Goal: Information Seeking & Learning: Learn about a topic

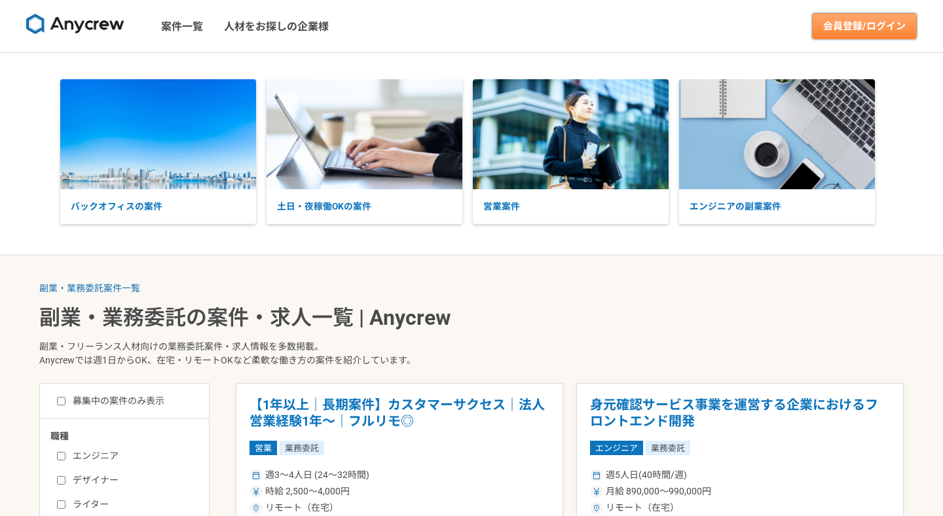
click at [884, 29] on link "会員登録/ログイン" at bounding box center [864, 26] width 105 height 26
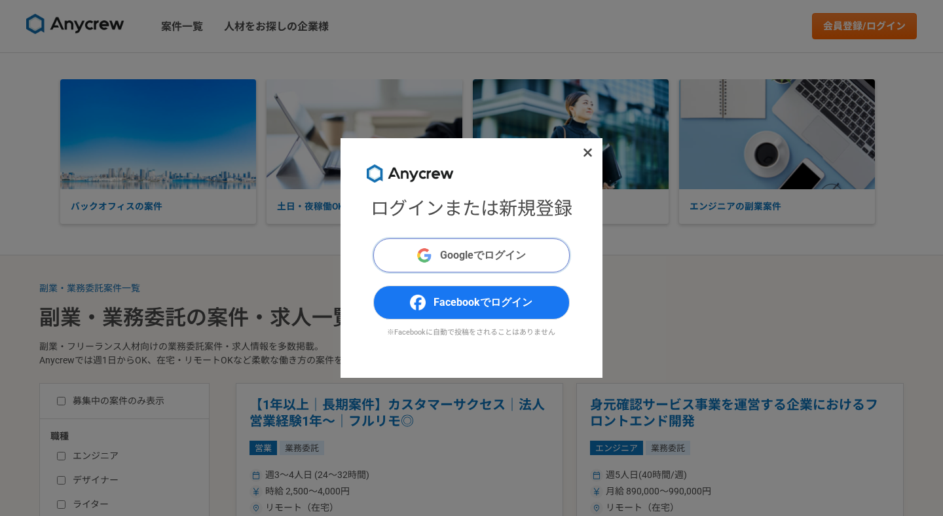
click at [493, 259] on span "Googleでログイン" at bounding box center [483, 256] width 86 height 16
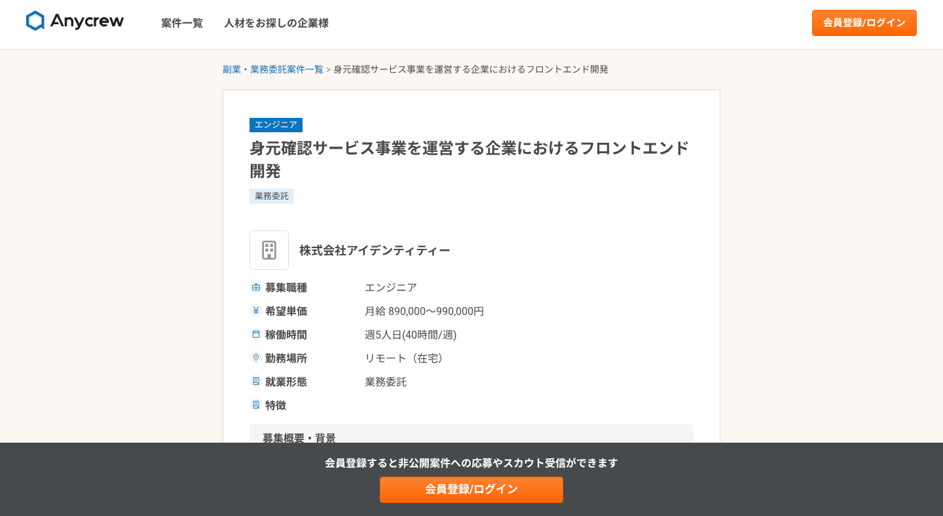
scroll to position [6, 0]
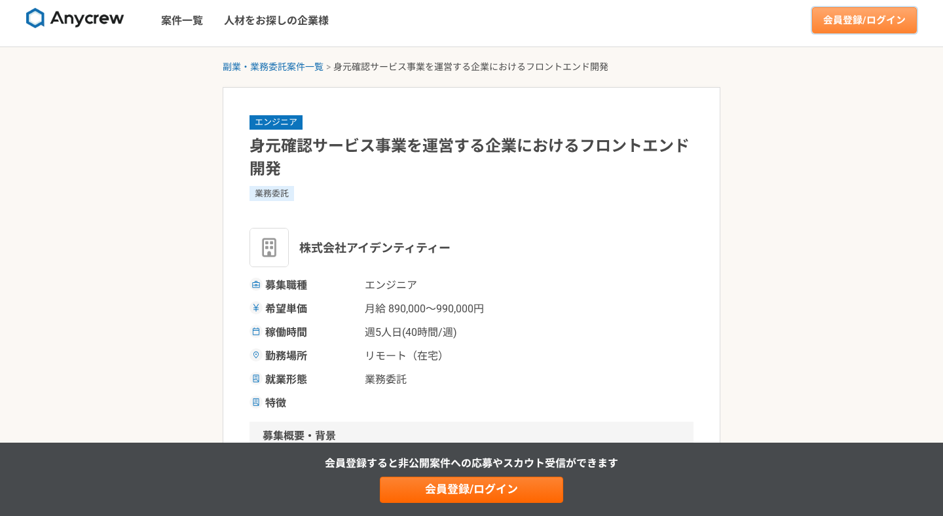
click at [832, 18] on link "会員登録/ログイン" at bounding box center [864, 20] width 105 height 26
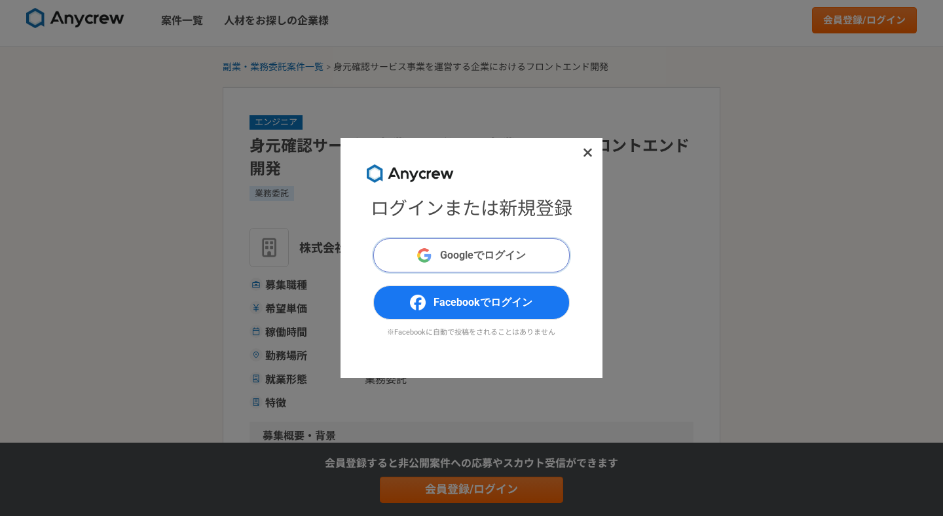
click at [549, 249] on button "Googleでログイン" at bounding box center [471, 255] width 197 height 34
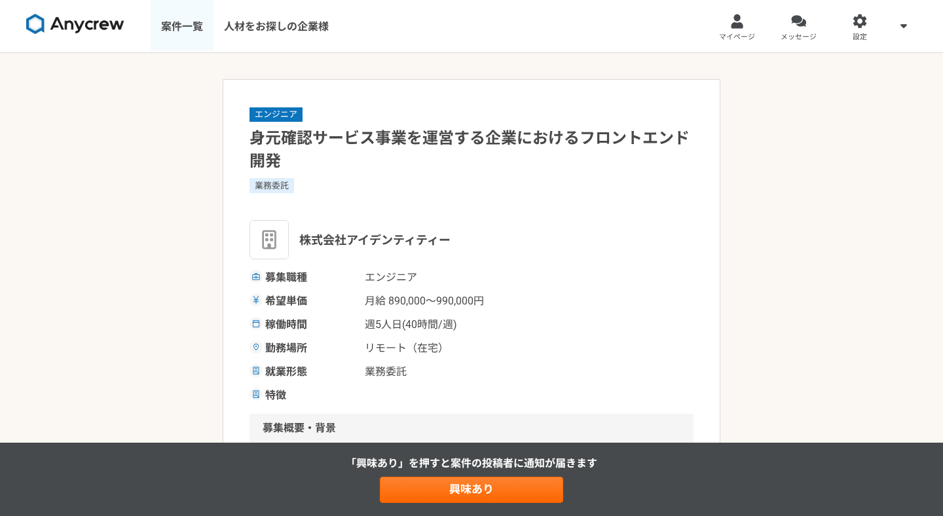
click at [188, 23] on link "案件一覧" at bounding box center [182, 26] width 63 height 52
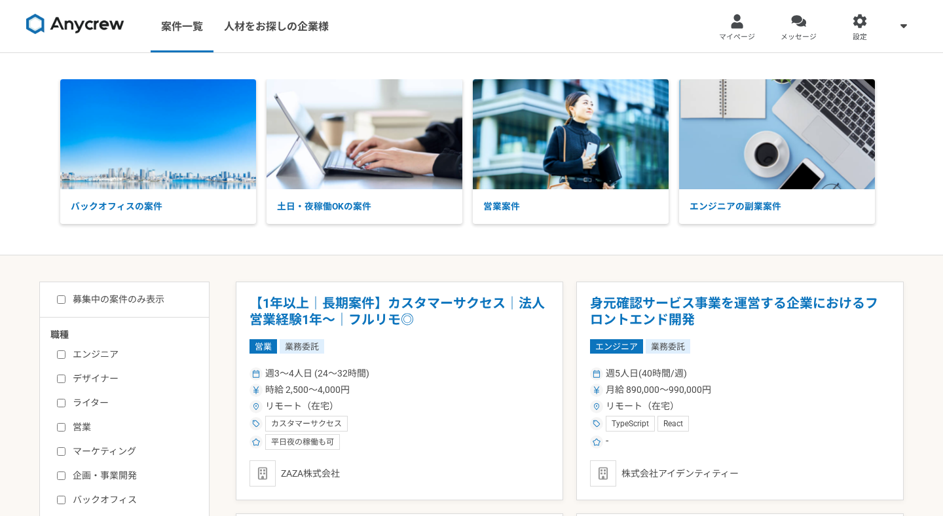
click at [102, 353] on label "エンジニア" at bounding box center [132, 355] width 151 height 14
click at [66, 353] on input "エンジニア" at bounding box center [61, 354] width 9 height 9
checkbox input "true"
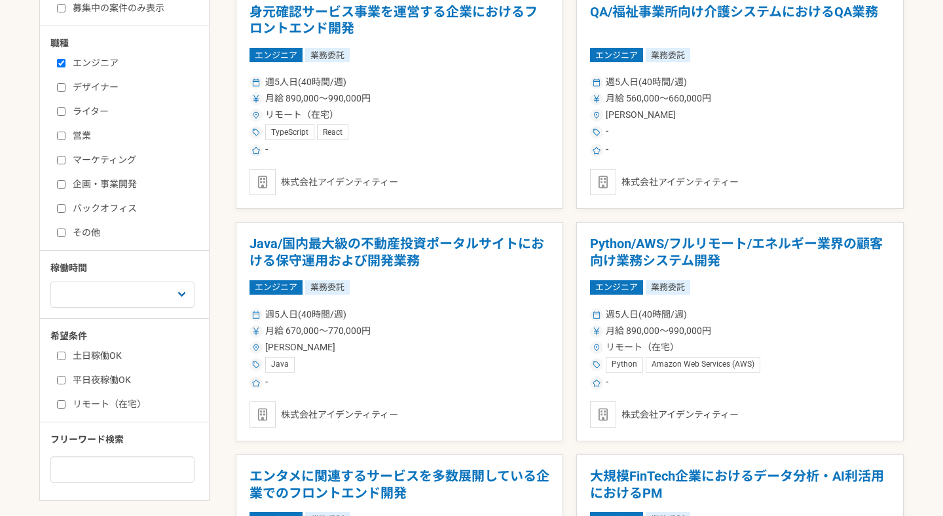
scroll to position [295, 0]
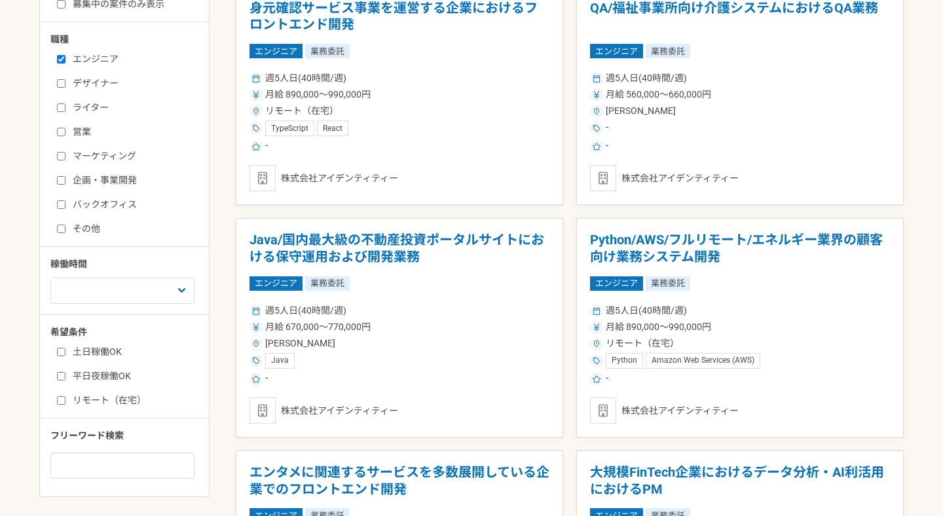
click at [140, 304] on div "職種 エンジニア デザイナー ライター 営業 マーケティング 企画・事業開発 バックオフィス その他 稼働時間 週1人日（8時間）以下 週2人日（16時間）以…" at bounding box center [124, 256] width 169 height 446
click at [143, 288] on select "週1人日（8時間）以下 週2人日（16時間）以下 週3人日（24時間）以下 週4人日（32時間）以下 週5人日（40時間）以下" at bounding box center [122, 291] width 144 height 26
select select "3"
click at [50, 278] on select "週1人日（8時間）以下 週2人日（16時間）以下 週3人日（24時間）以下 週4人日（32時間）以下 週5人日（40時間）以下" at bounding box center [122, 291] width 144 height 26
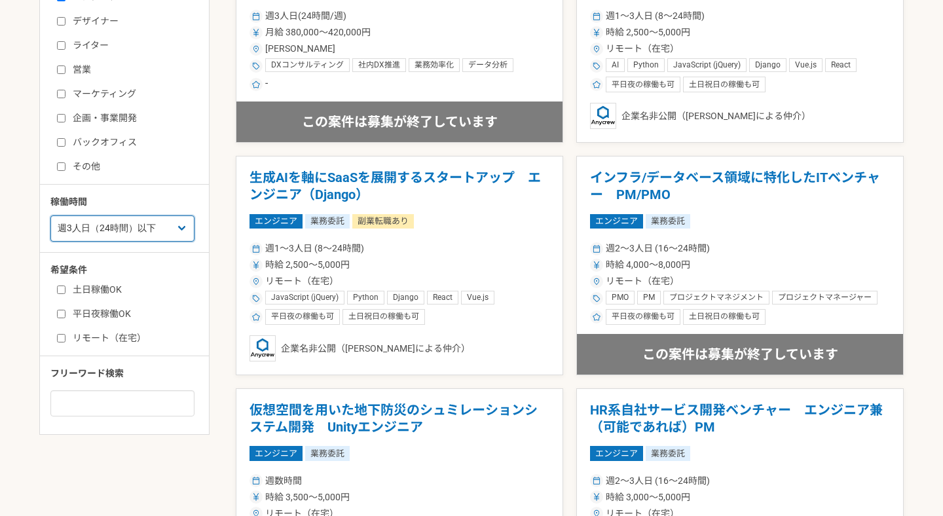
scroll to position [359, 0]
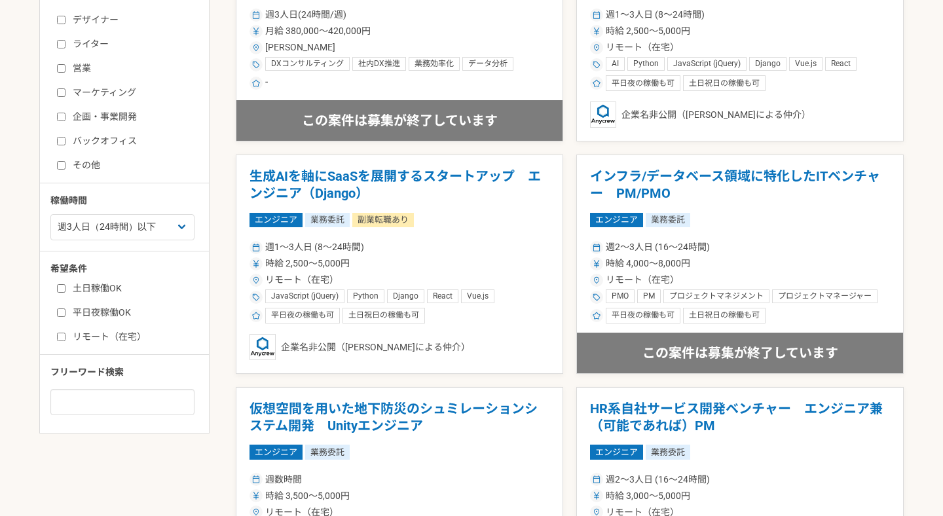
click at [86, 284] on label "土日稼働OK" at bounding box center [132, 289] width 151 height 14
click at [66, 284] on input "土日稼働OK" at bounding box center [61, 288] width 9 height 9
checkbox input "true"
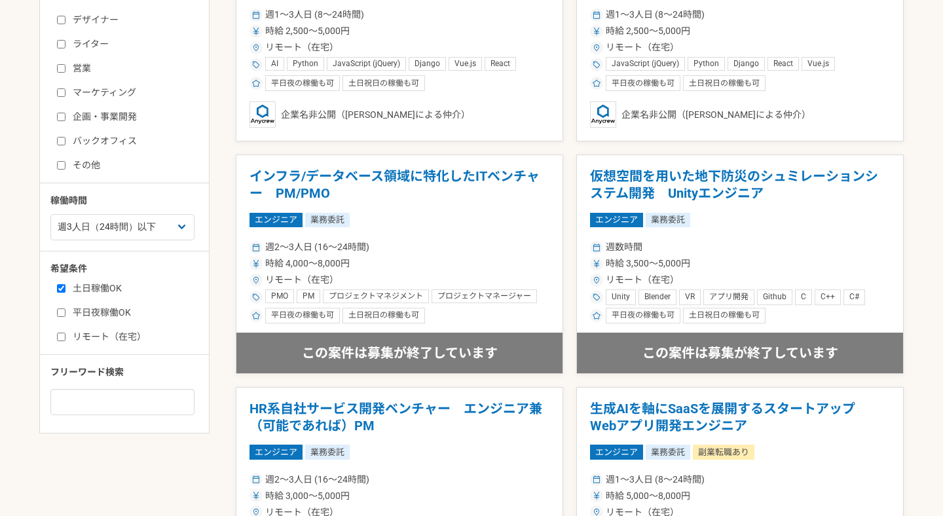
click at [86, 312] on label "平日夜稼働OK" at bounding box center [132, 313] width 151 height 14
click at [66, 312] on input "平日夜稼働OK" at bounding box center [61, 313] width 9 height 9
checkbox input "true"
click at [90, 333] on label "リモート（在宅）" at bounding box center [132, 337] width 151 height 14
click at [66, 333] on input "リモート（在宅）" at bounding box center [61, 337] width 9 height 9
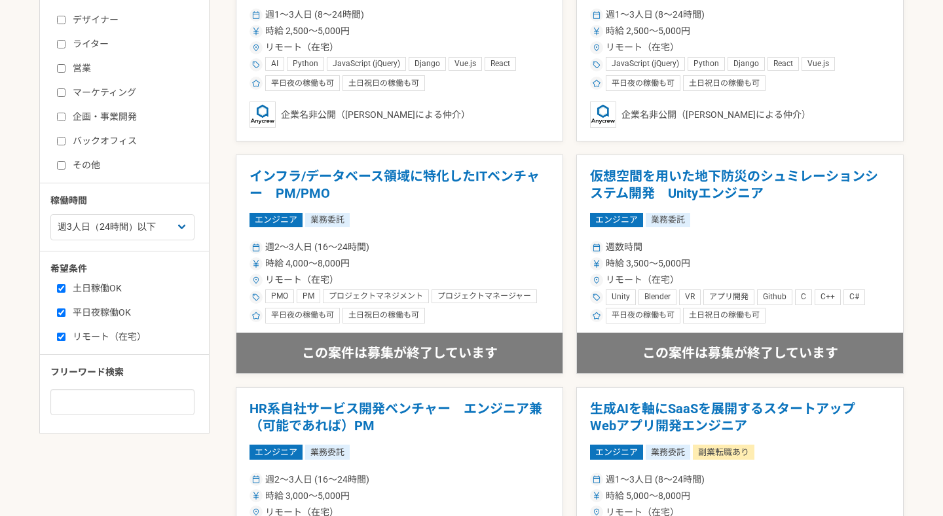
checkbox input "true"
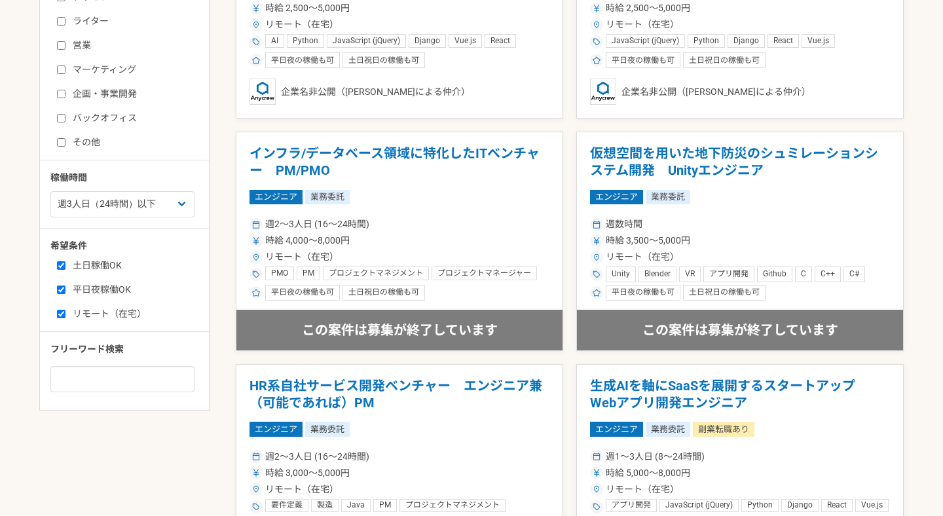
scroll to position [391, 0]
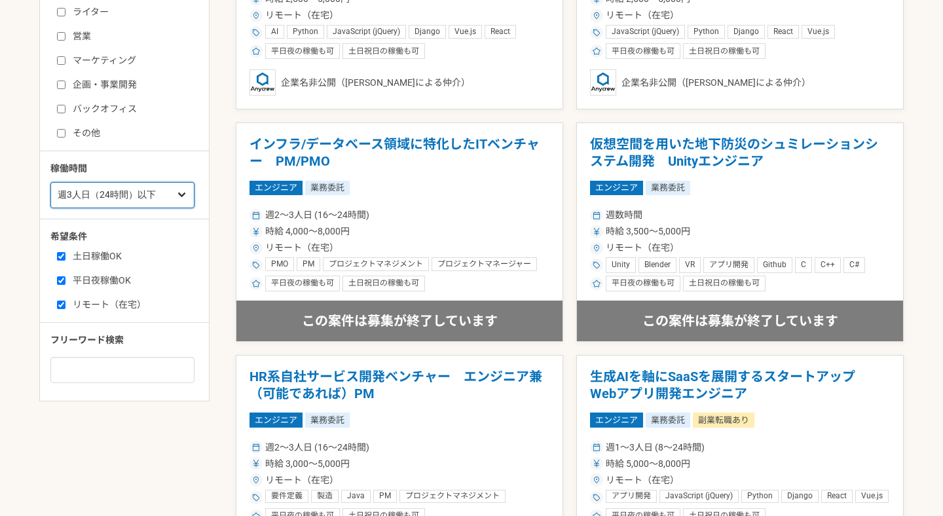
click at [138, 199] on select "週1人日（8時間）以下 週2人日（16時間）以下 週3人日（24時間）以下 週4人日（32時間）以下 週5人日（40時間）以下" at bounding box center [122, 195] width 144 height 26
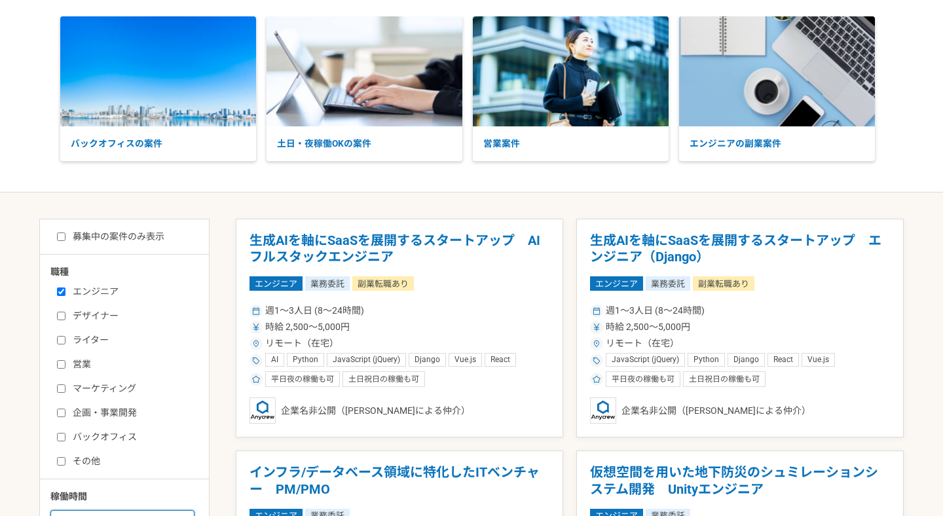
scroll to position [0, 0]
